Goal: Task Accomplishment & Management: Manage account settings

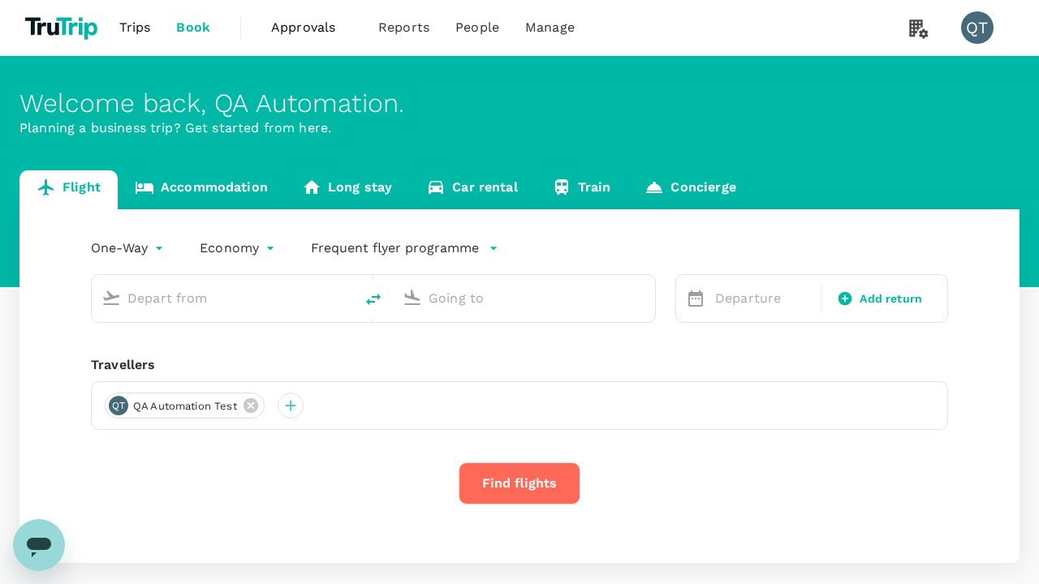
type input "economy-premium-economy"
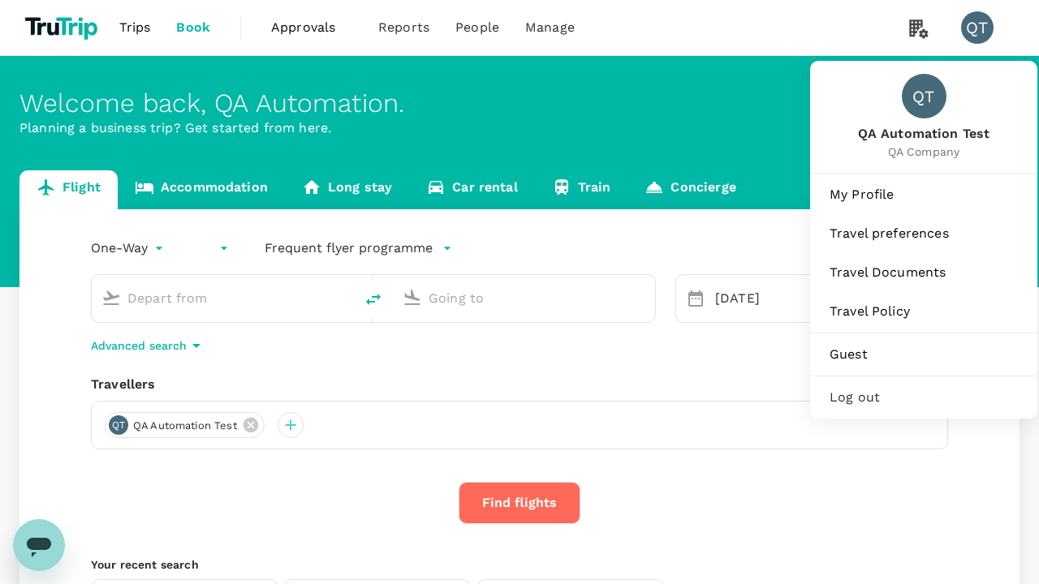
type input "Singapore Changi (SIN)"
type input "Hong Kong Intl (HKG)"
click at [923, 194] on span "My Profile" at bounding box center [923, 194] width 188 height 19
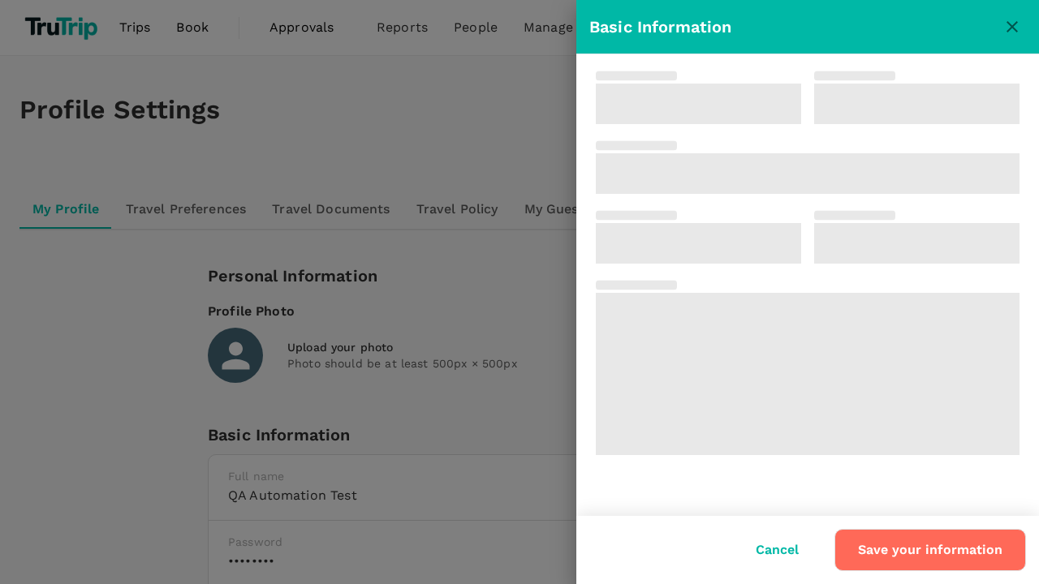
type input "QA Automation"
type input "Test"
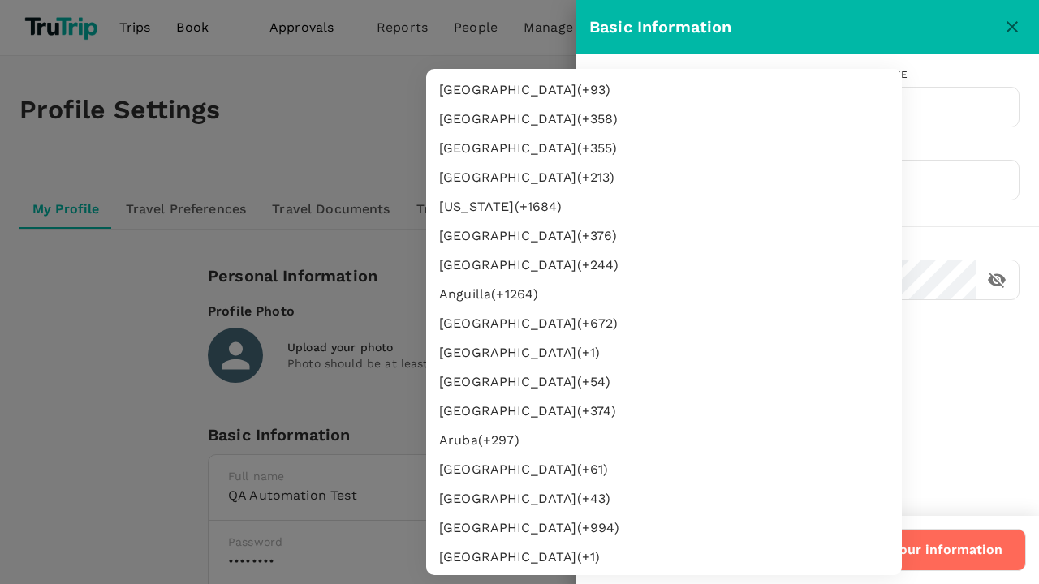
type input "62"
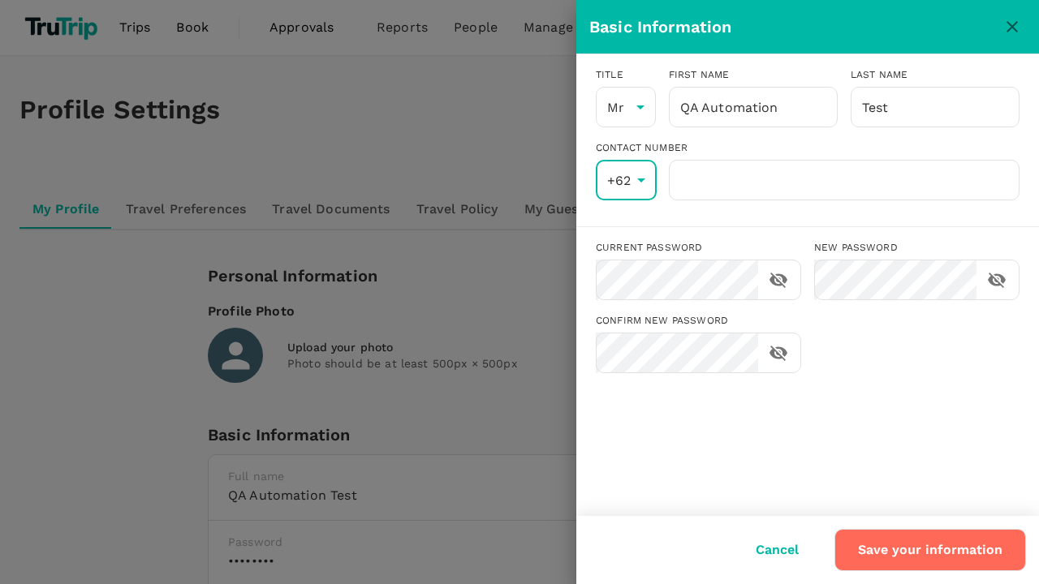
scroll to position [2986, 0]
type input "8888888888"
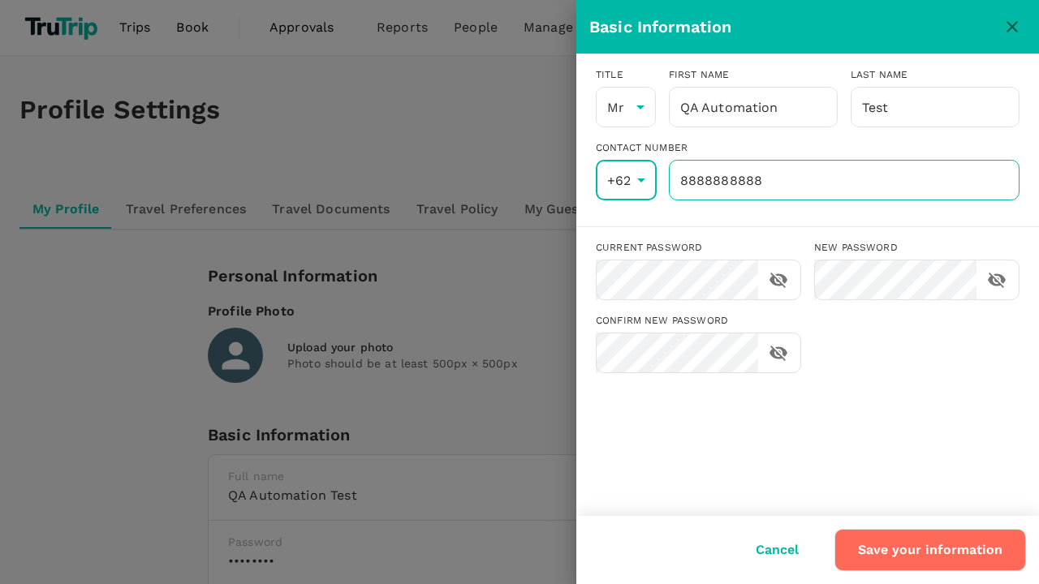
click at [843, 180] on input "8888888888" at bounding box center [844, 180] width 351 height 41
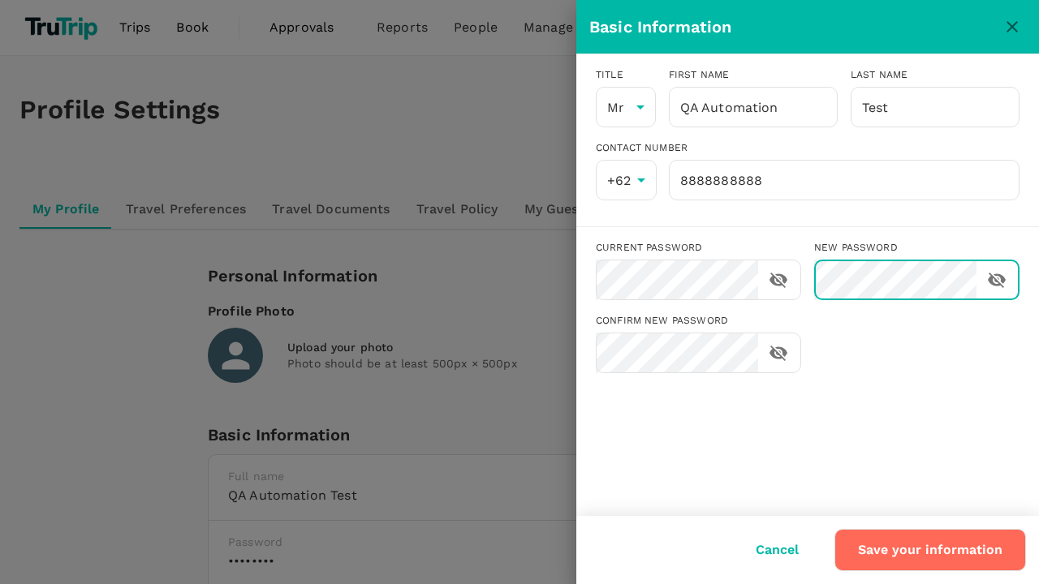
click at [931, 550] on button "Save your information" at bounding box center [929, 550] width 191 height 42
